Goal: Entertainment & Leisure: Browse casually

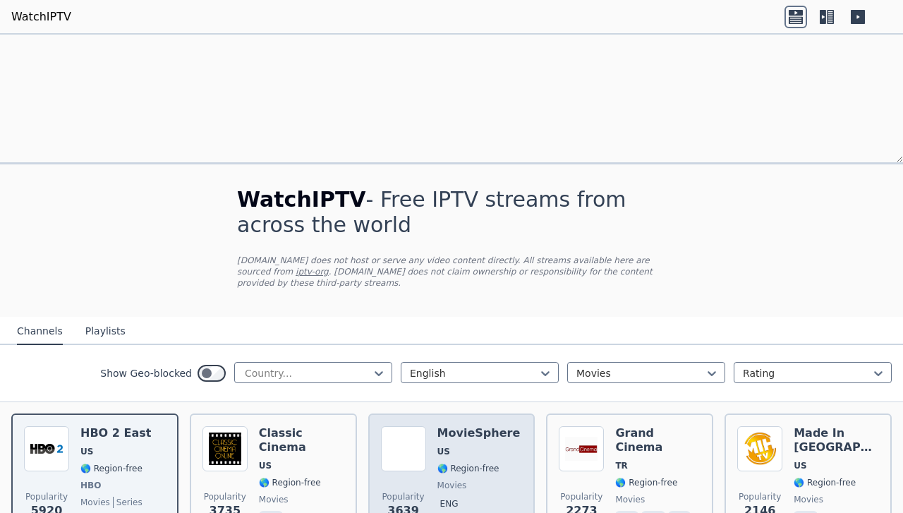
click at [479, 426] on div "MovieSphere US 🌎 Region-free movies eng" at bounding box center [479, 478] width 83 height 104
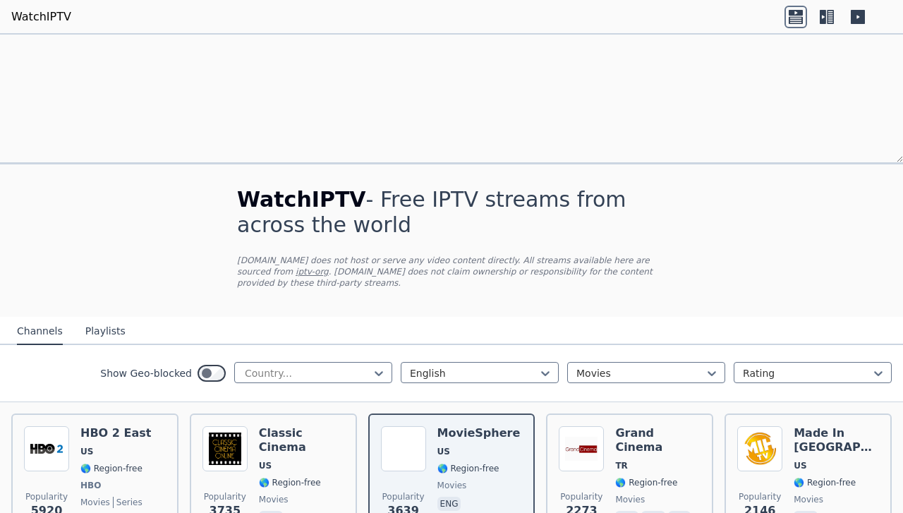
scroll to position [112, 0]
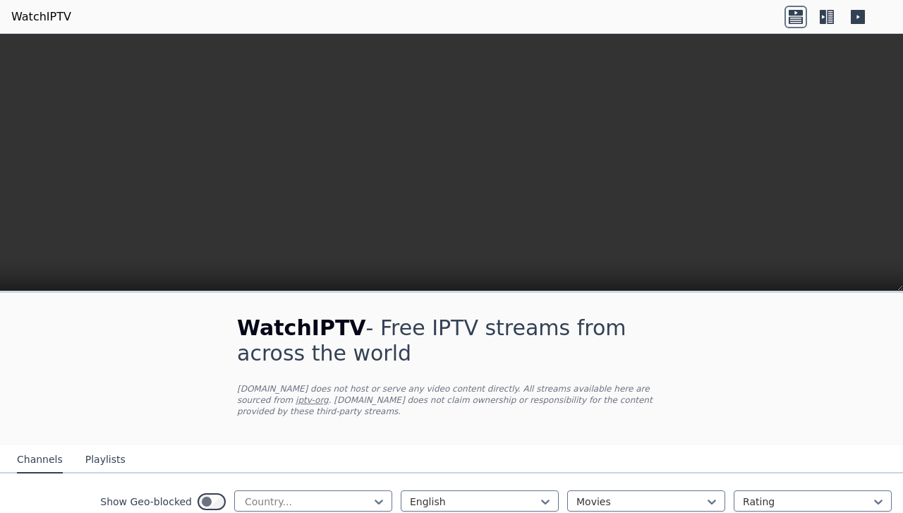
scroll to position [163, 0]
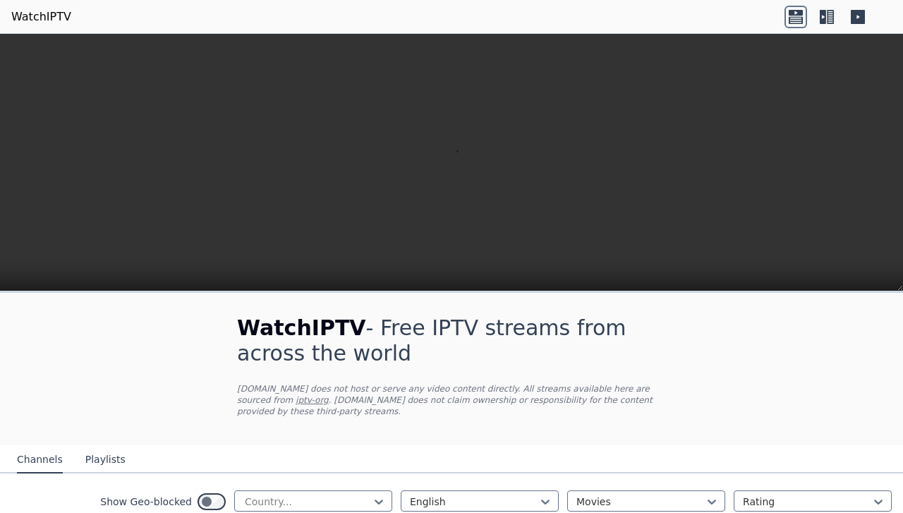
scroll to position [0, 0]
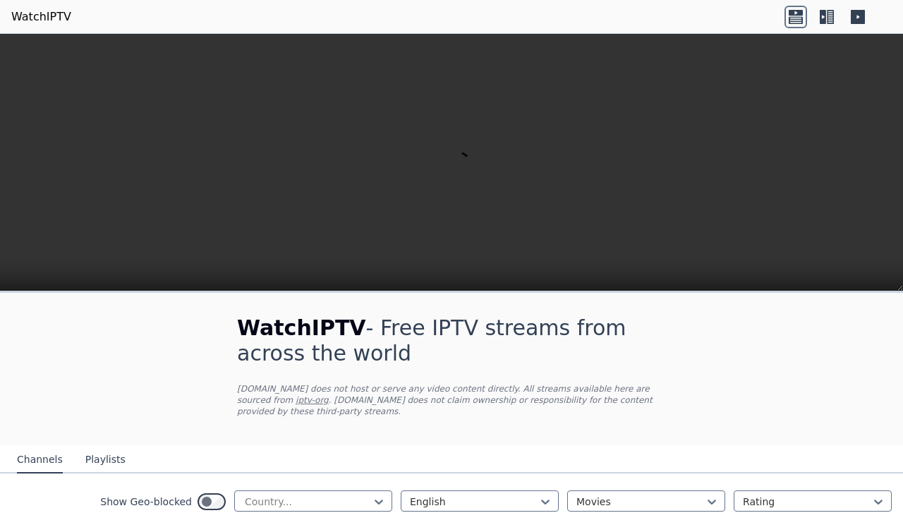
scroll to position [0, 0]
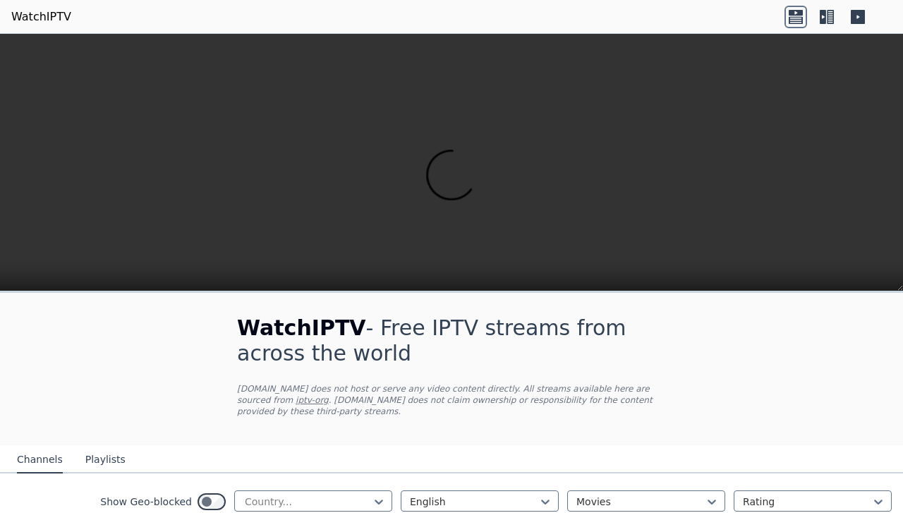
scroll to position [1334, 0]
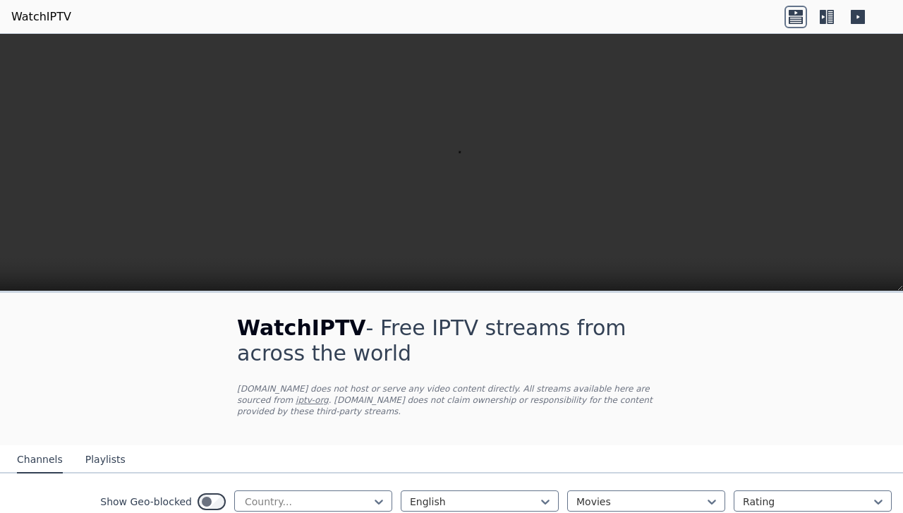
scroll to position [0, 0]
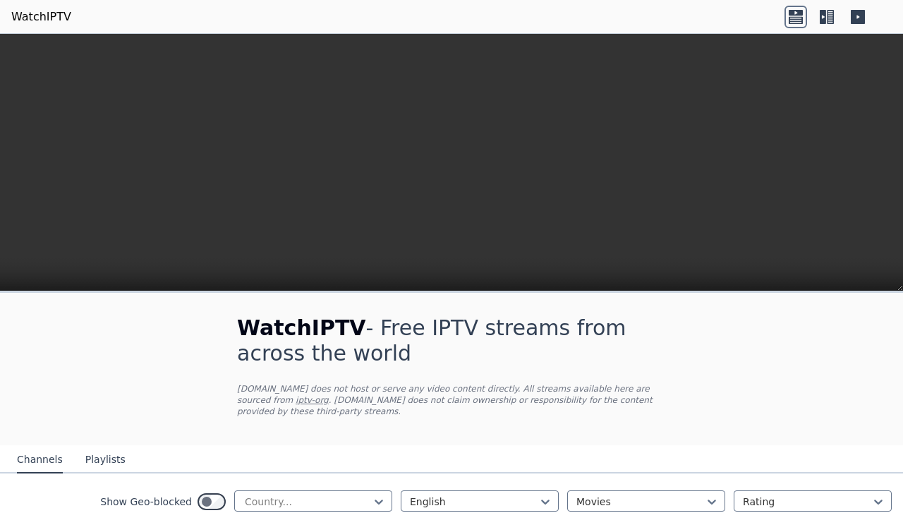
scroll to position [0, 0]
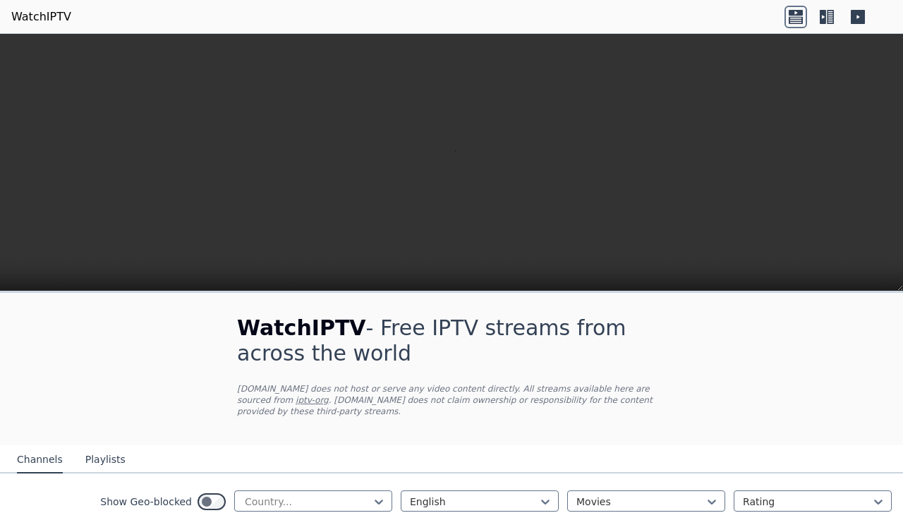
scroll to position [1349, 0]
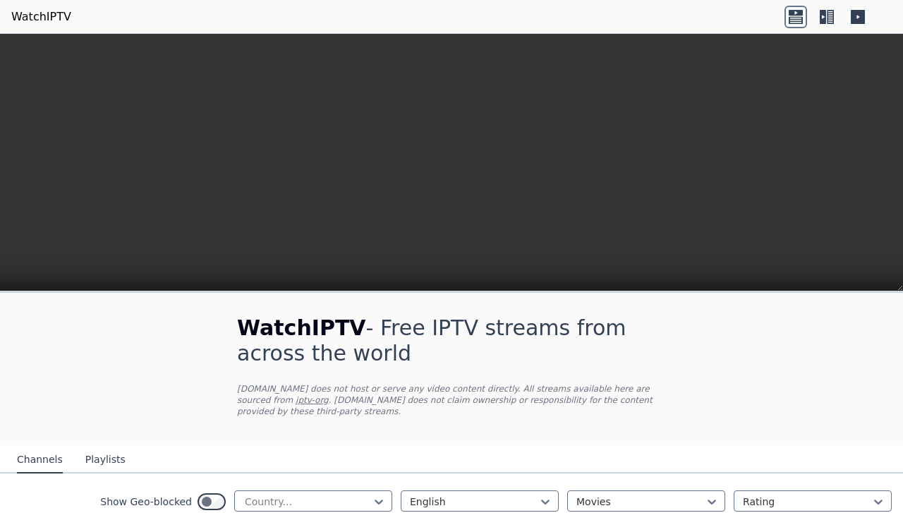
click at [476, 366] on h1 "WatchIPTV - Free IPTV streams from across the world" at bounding box center [451, 341] width 429 height 51
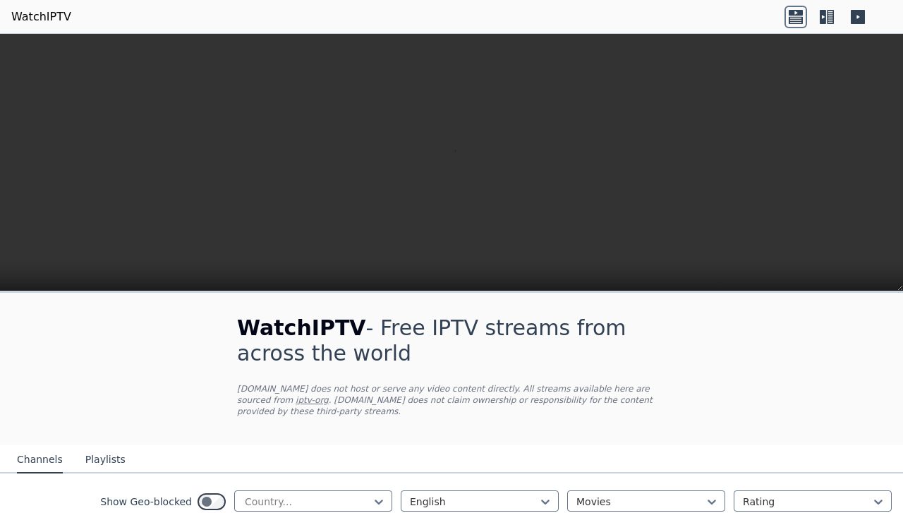
scroll to position [0, 0]
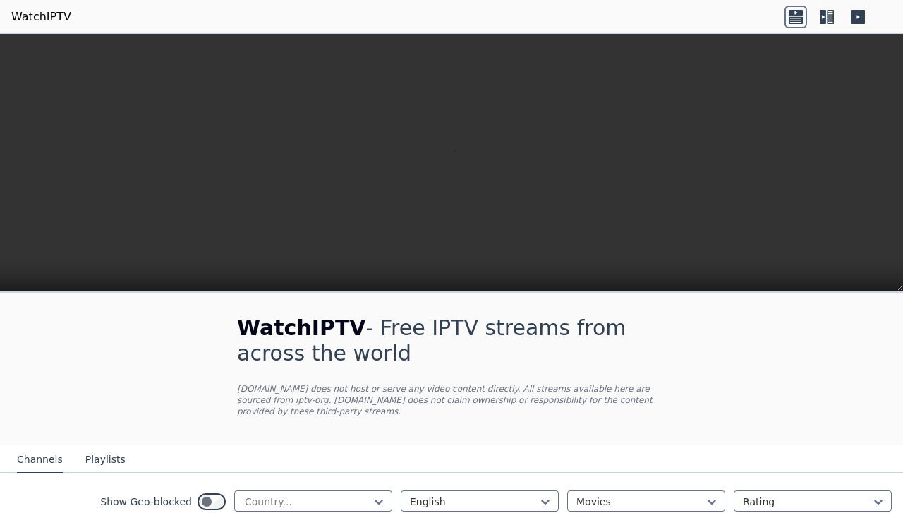
scroll to position [1774, 0]
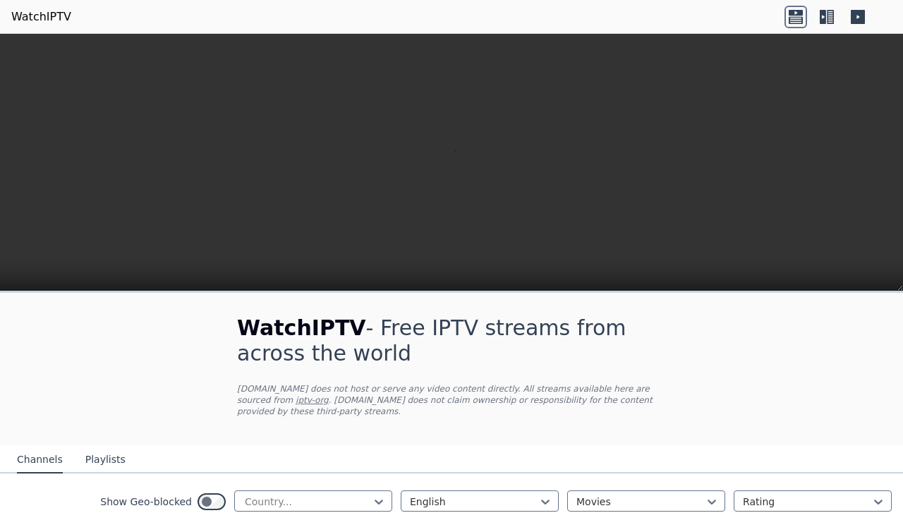
scroll to position [108, 0]
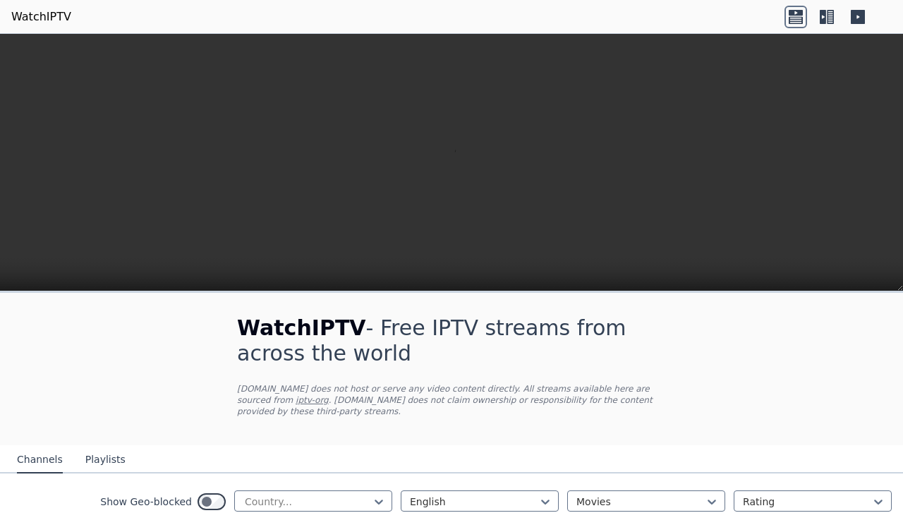
scroll to position [487, 0]
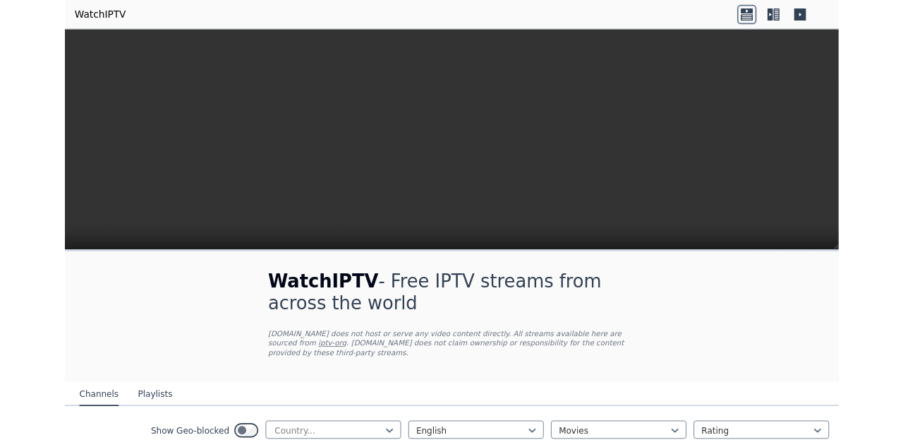
scroll to position [0, 0]
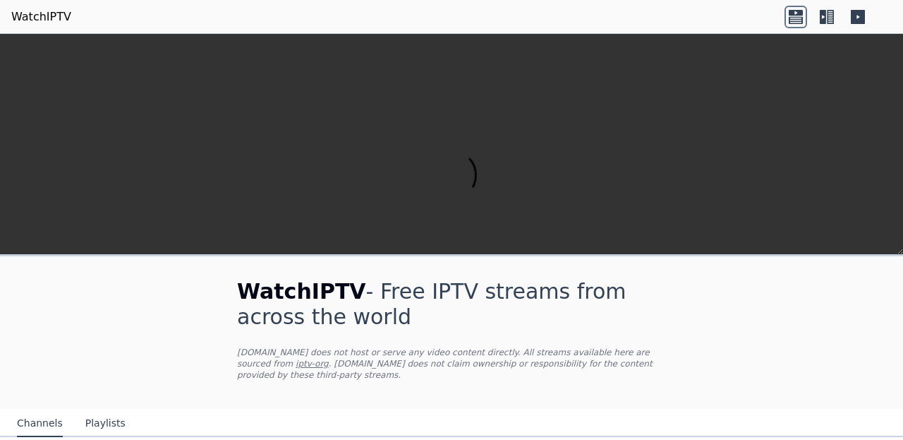
scroll to position [0, 0]
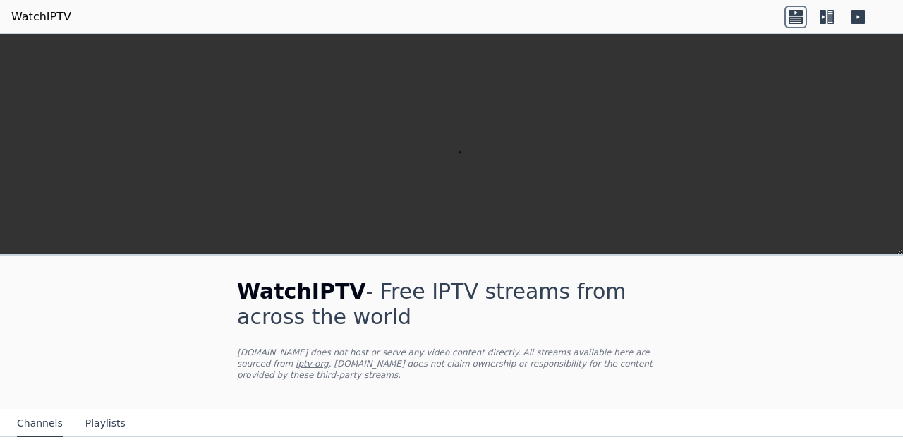
scroll to position [0, 0]
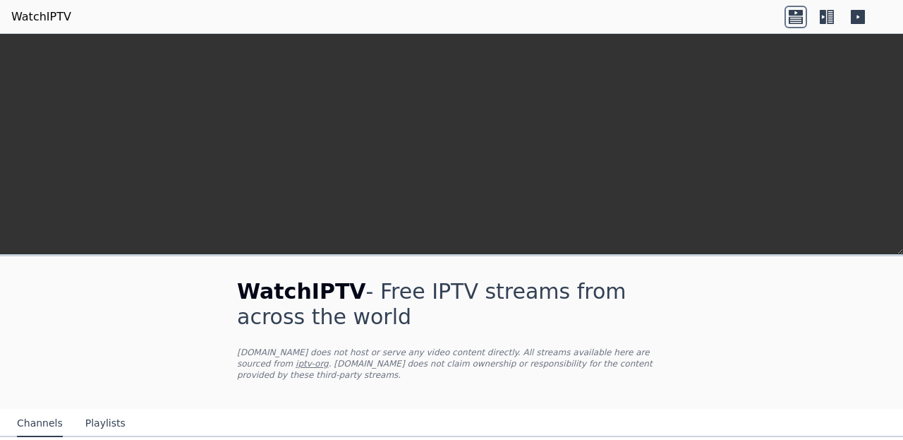
scroll to position [404, 0]
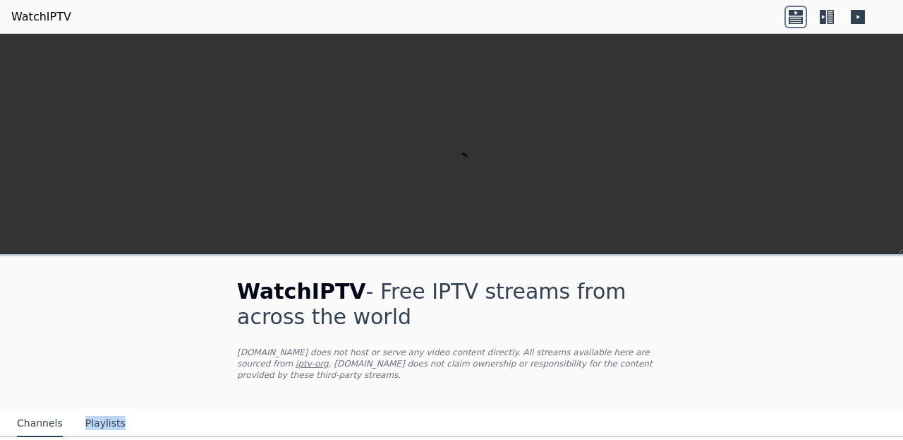
scroll to position [148, 0]
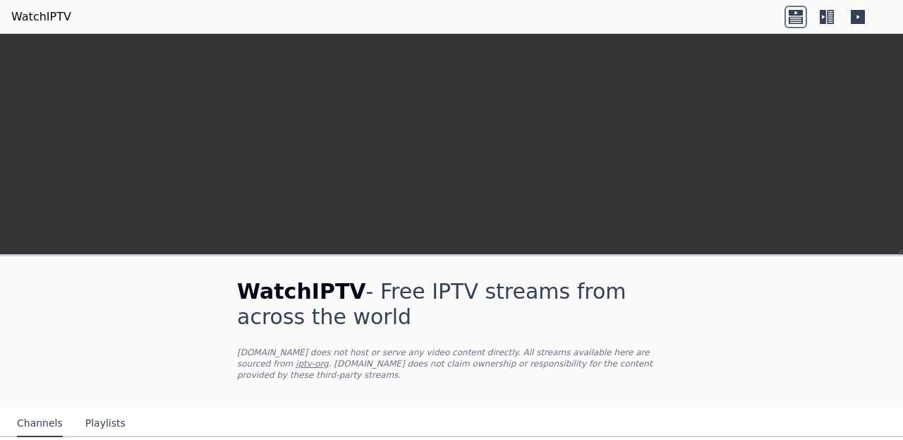
scroll to position [1303, 0]
